Goal: Information Seeking & Learning: Learn about a topic

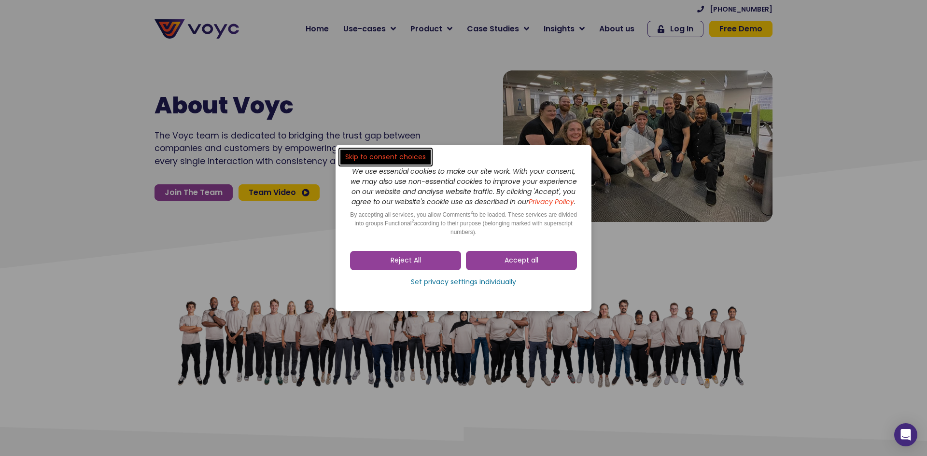
click at [507, 263] on span "Accept all" at bounding box center [522, 261] width 34 height 10
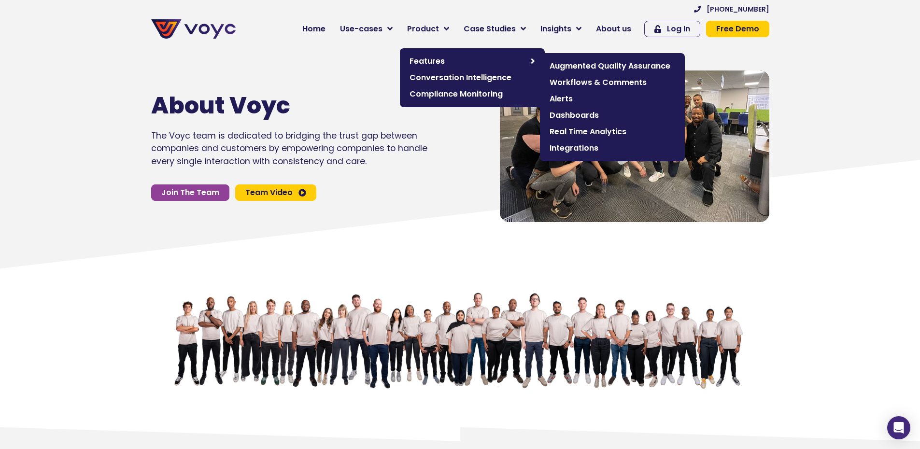
click at [583, 64] on span "Augmented Quality Assurance" at bounding box center [612, 66] width 126 height 12
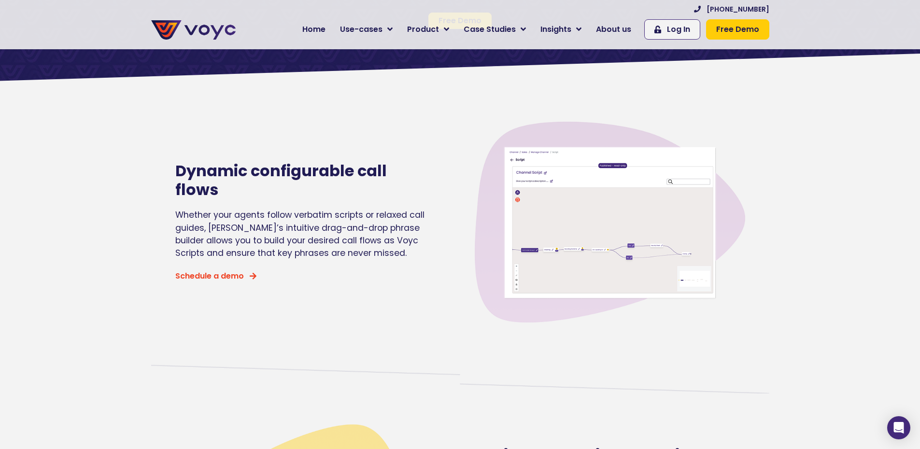
scroll to position [145, 0]
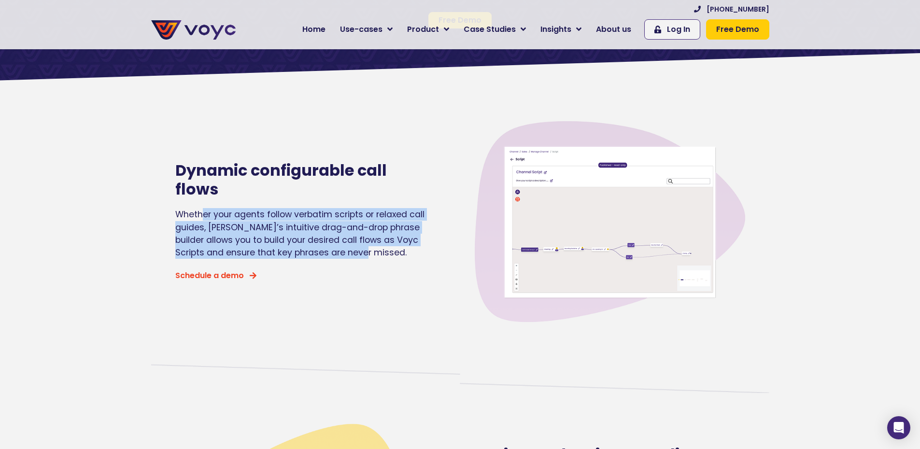
drag, startPoint x: 200, startPoint y: 204, endPoint x: 388, endPoint y: 244, distance: 192.0
click at [388, 244] on p "Whether your agents follow verbatim scripts or relaxed call guides, Voyc’s intu…" at bounding box center [303, 233] width 256 height 51
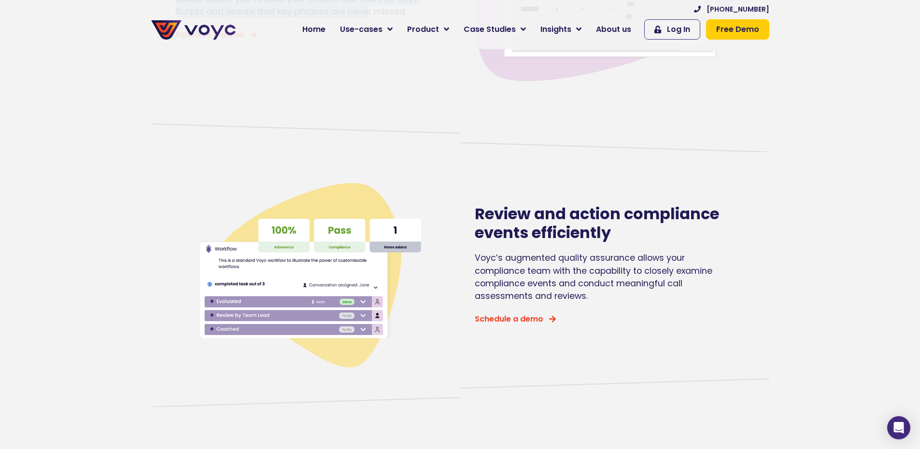
scroll to position [386, 0]
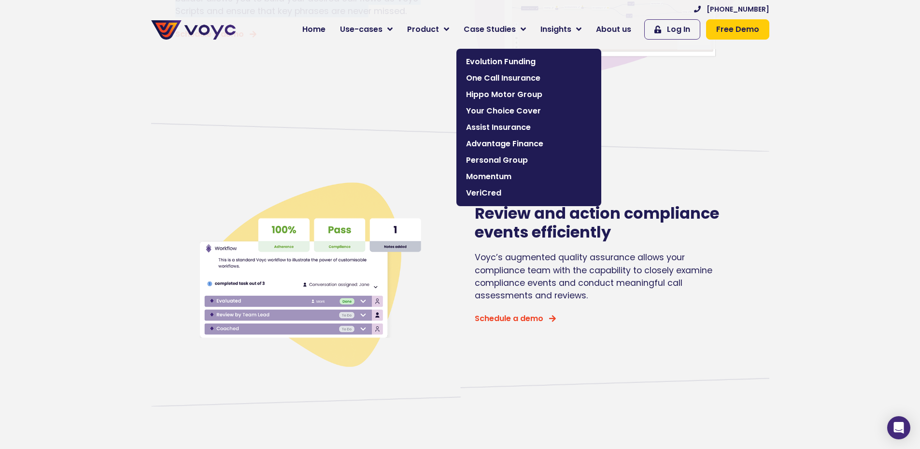
click at [498, 32] on span "Case Studies" at bounding box center [489, 30] width 52 height 12
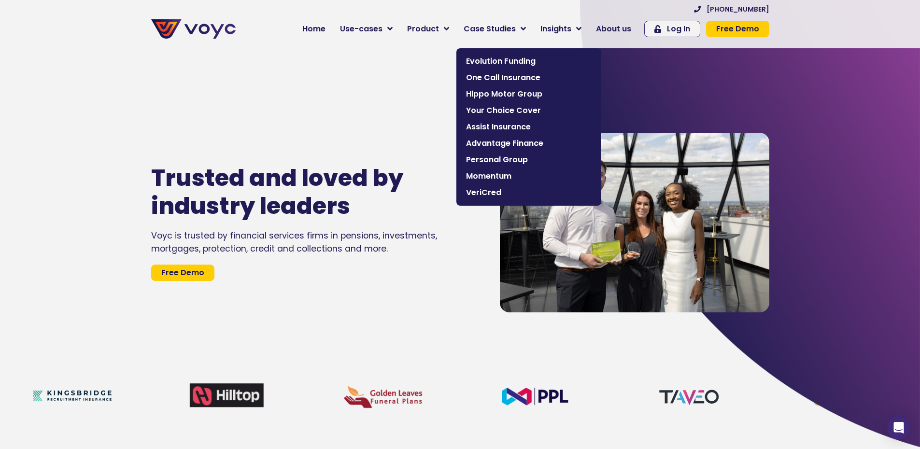
click at [514, 75] on span "One Call Insurance" at bounding box center [529, 78] width 126 height 12
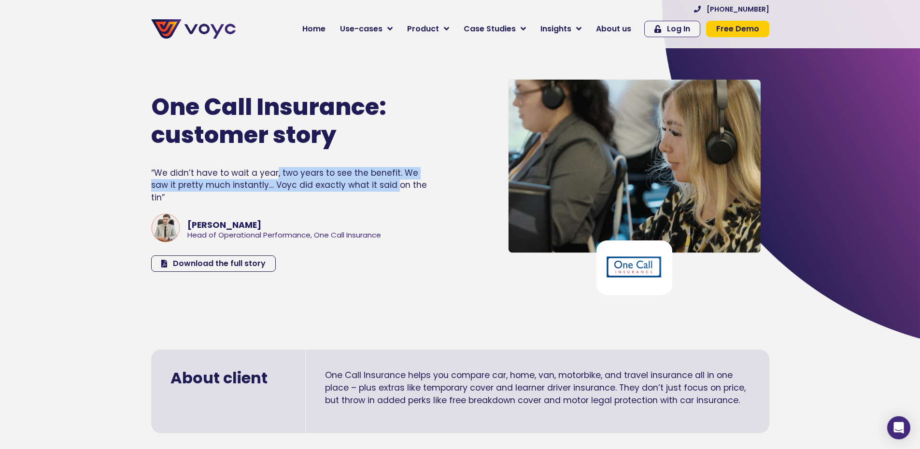
drag, startPoint x: 272, startPoint y: 179, endPoint x: 398, endPoint y: 228, distance: 134.7
click at [373, 194] on div "“We didn’t have to wait a year, two years to see the benefit. We saw it pretty …" at bounding box center [289, 185] width 276 height 37
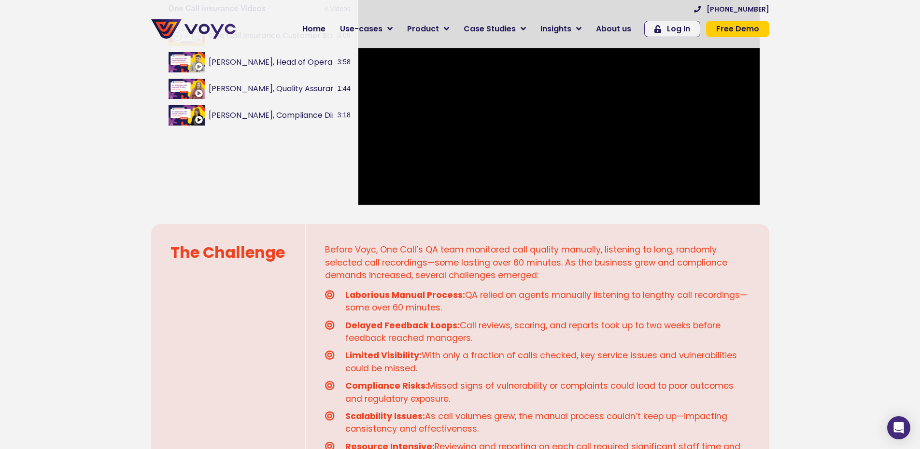
scroll to position [531, 0]
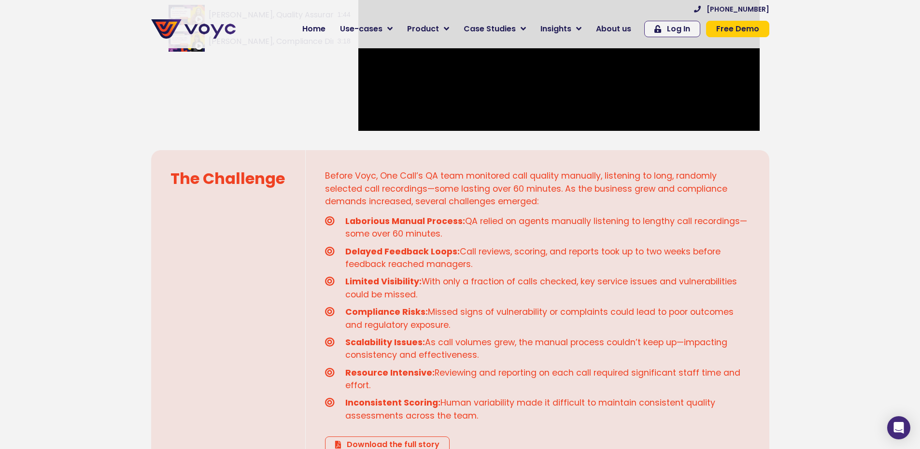
drag, startPoint x: 473, startPoint y: 222, endPoint x: 632, endPoint y: 323, distance: 188.2
click at [632, 323] on ul "Laborious Manual Process: QA relied on agents manually listening to lengthy cal…" at bounding box center [537, 318] width 425 height 207
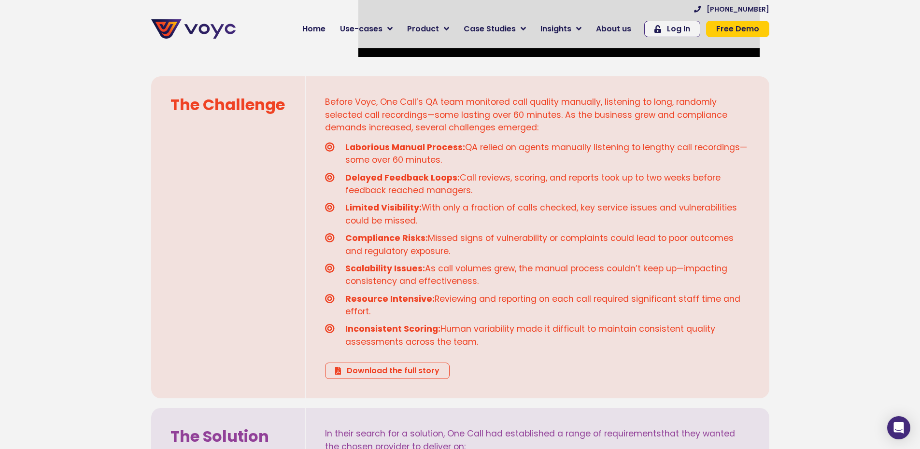
scroll to position [772, 0]
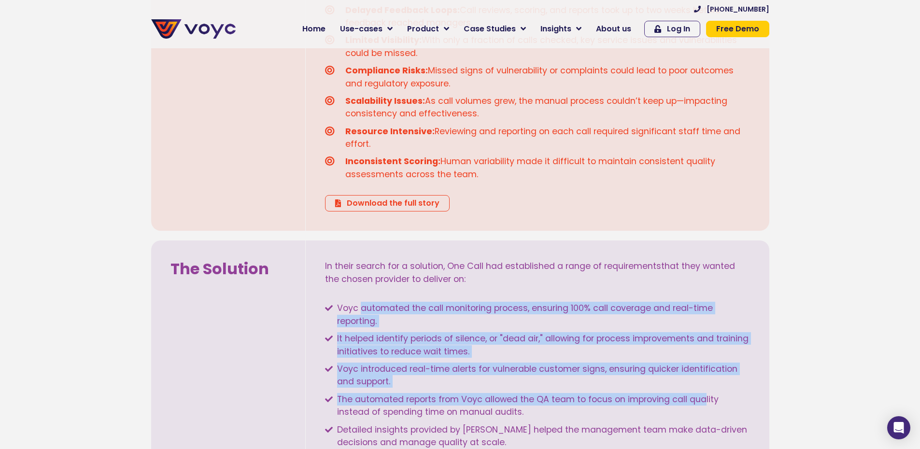
drag, startPoint x: 361, startPoint y: 312, endPoint x: 703, endPoint y: 401, distance: 353.6
click at [703, 401] on ul "Voyc automated the call monitoring process, ensuring 100% call coverage and rea…" at bounding box center [537, 451] width 425 height 298
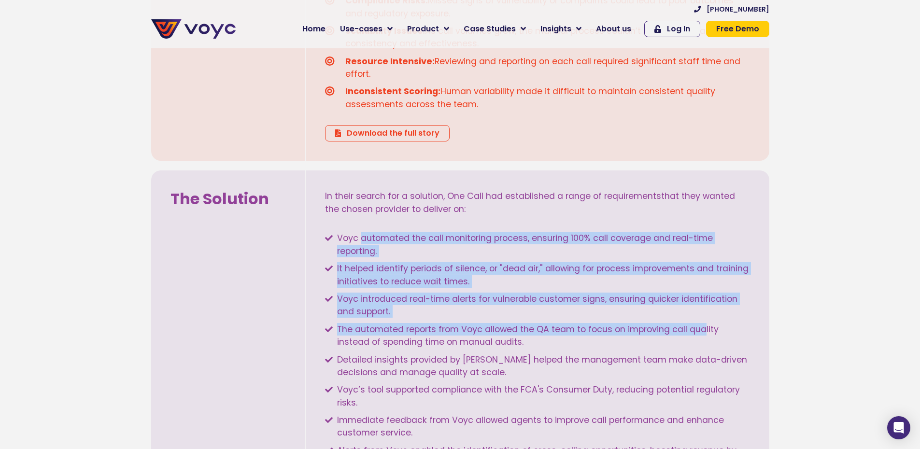
scroll to position [966, 0]
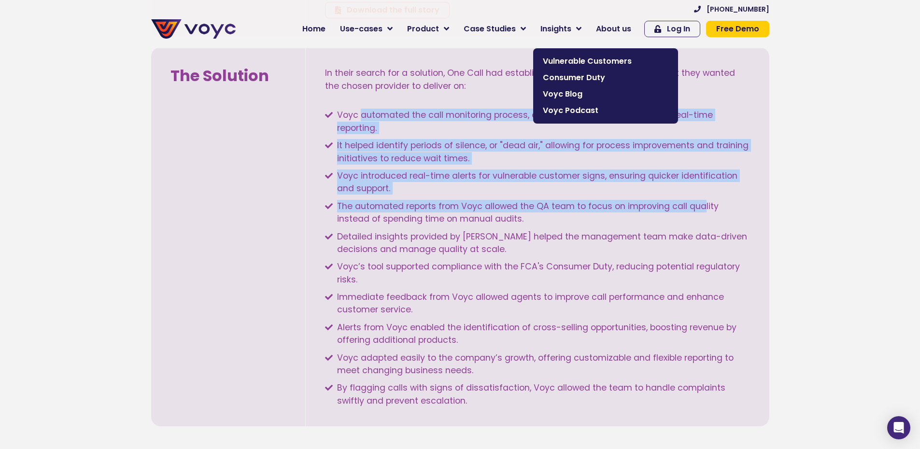
click at [569, 29] on span "Insights" at bounding box center [555, 29] width 31 height 12
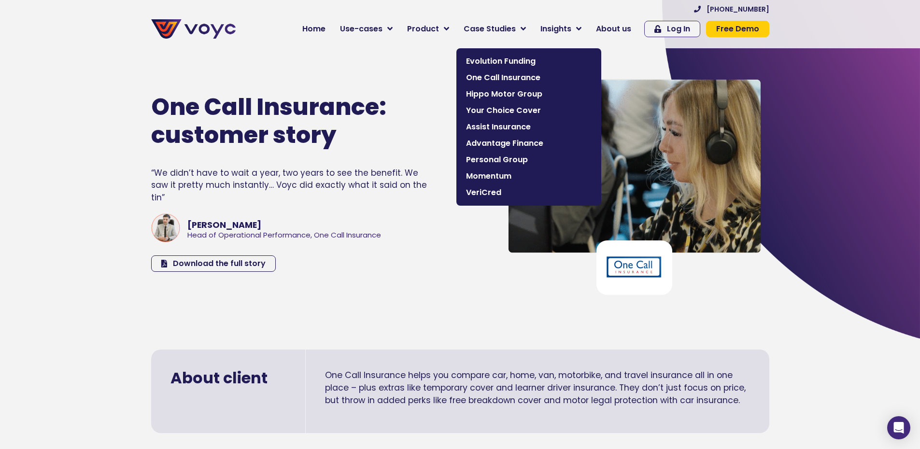
click at [505, 28] on span "Case Studies" at bounding box center [489, 29] width 52 height 12
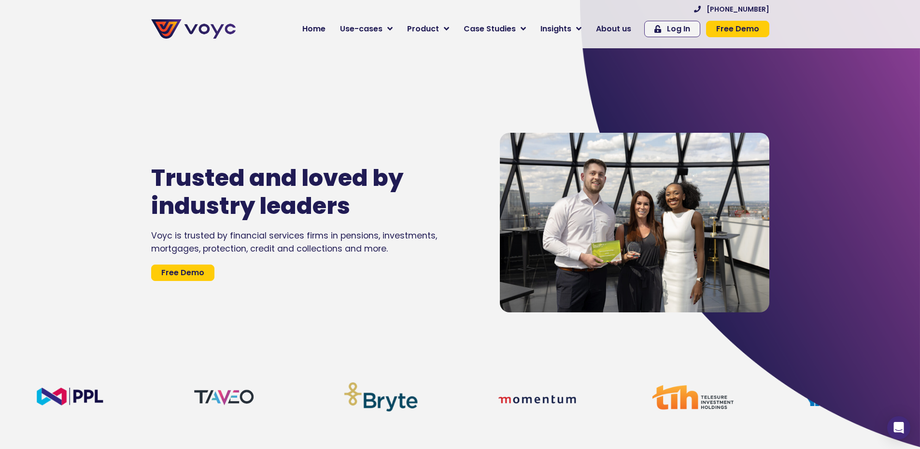
click at [739, 35] on link "Free Demo" at bounding box center [737, 29] width 63 height 16
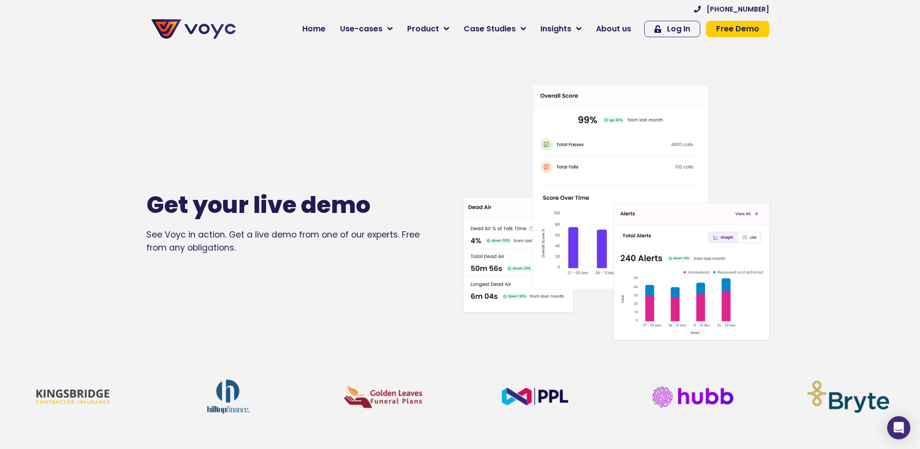
click at [309, 289] on div "Get your live demo See Voyc in action. Get a live demo from one of our experts.…" at bounding box center [303, 222] width 314 height 449
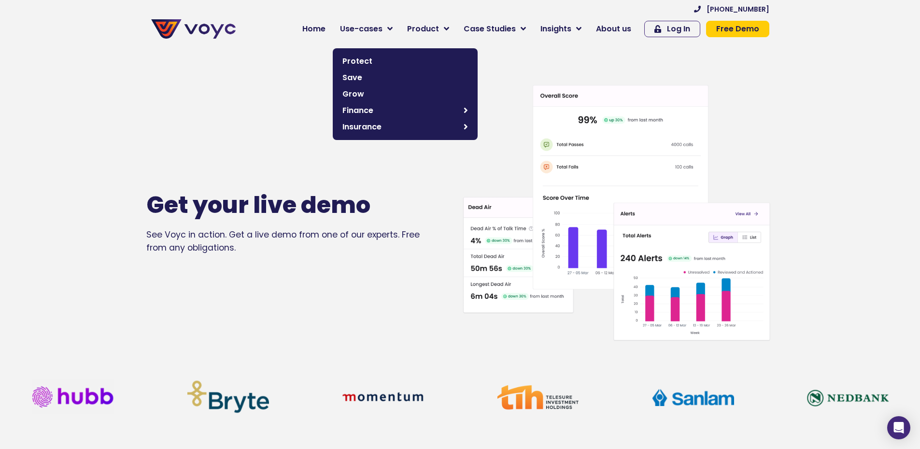
click at [376, 26] on span "Use-cases" at bounding box center [361, 29] width 42 height 12
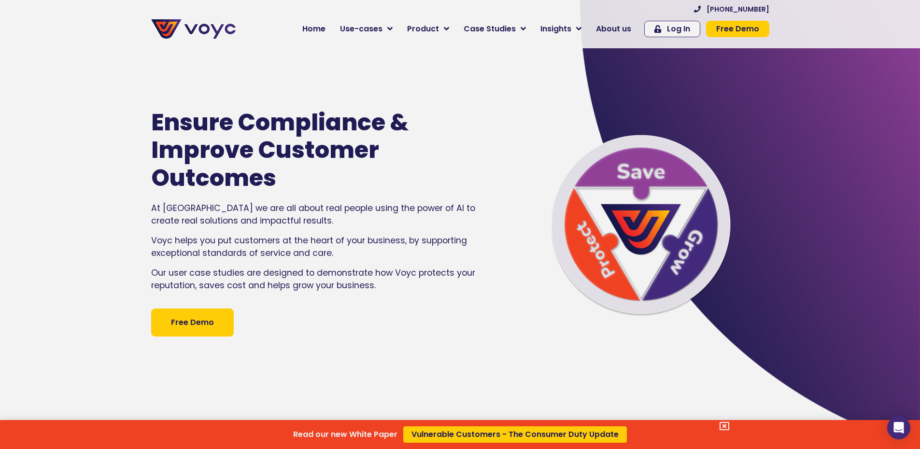
click at [379, 32] on div "Read our new White Paper Vulnerable Customers - The Consumer Duty Update" at bounding box center [460, 224] width 920 height 449
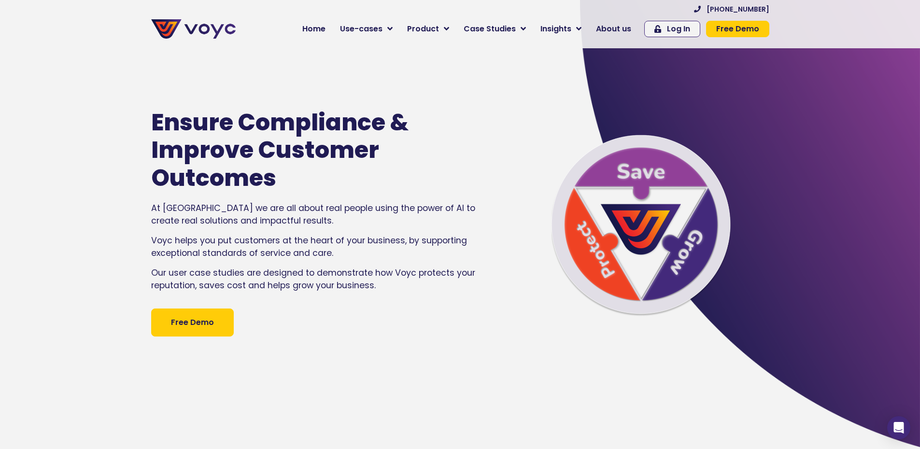
click at [325, 35] on link "Home" at bounding box center [314, 28] width 38 height 19
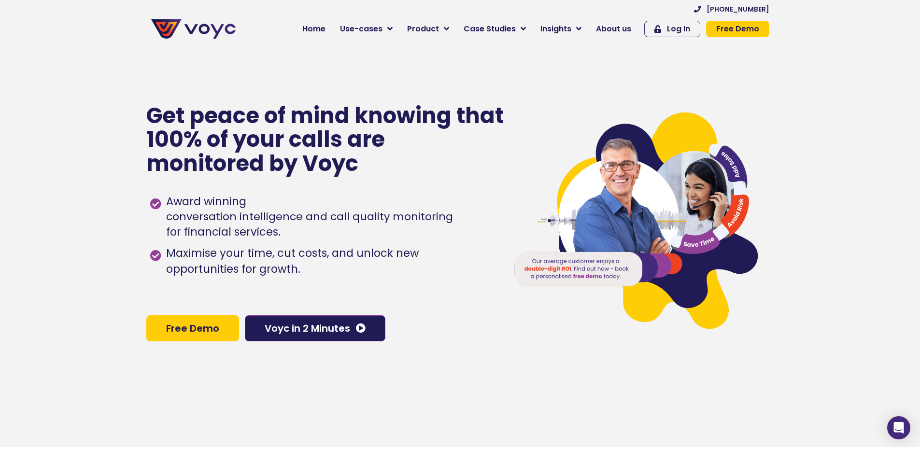
click at [323, 331] on span "Voyc in 2 Minutes" at bounding box center [307, 328] width 85 height 10
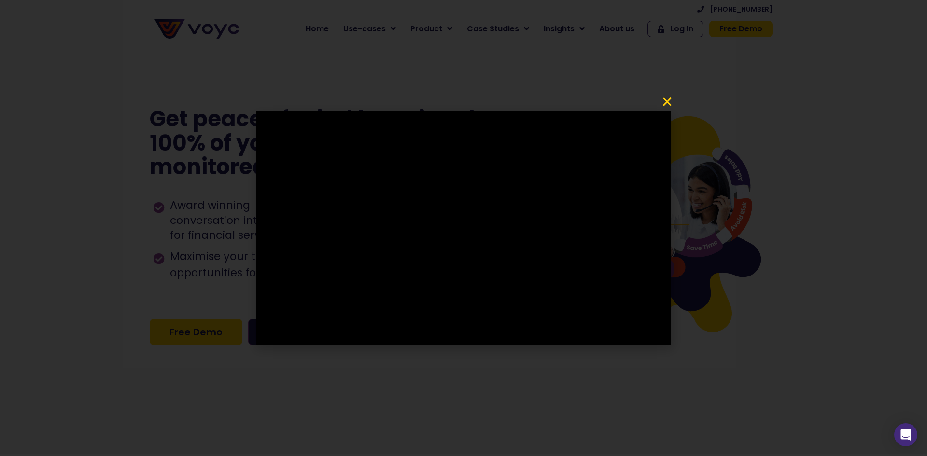
click at [664, 104] on icon "Close" at bounding box center [667, 102] width 12 height 12
